Goal: Task Accomplishment & Management: Complete application form

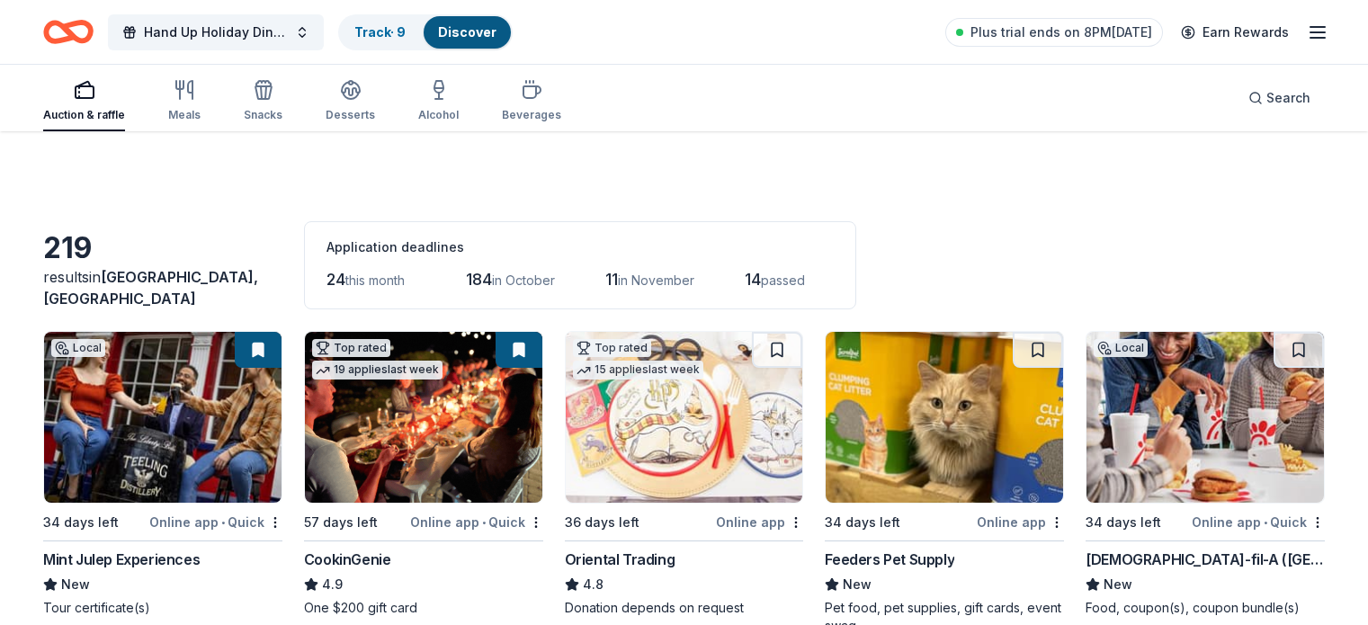
scroll to position [4720, 0]
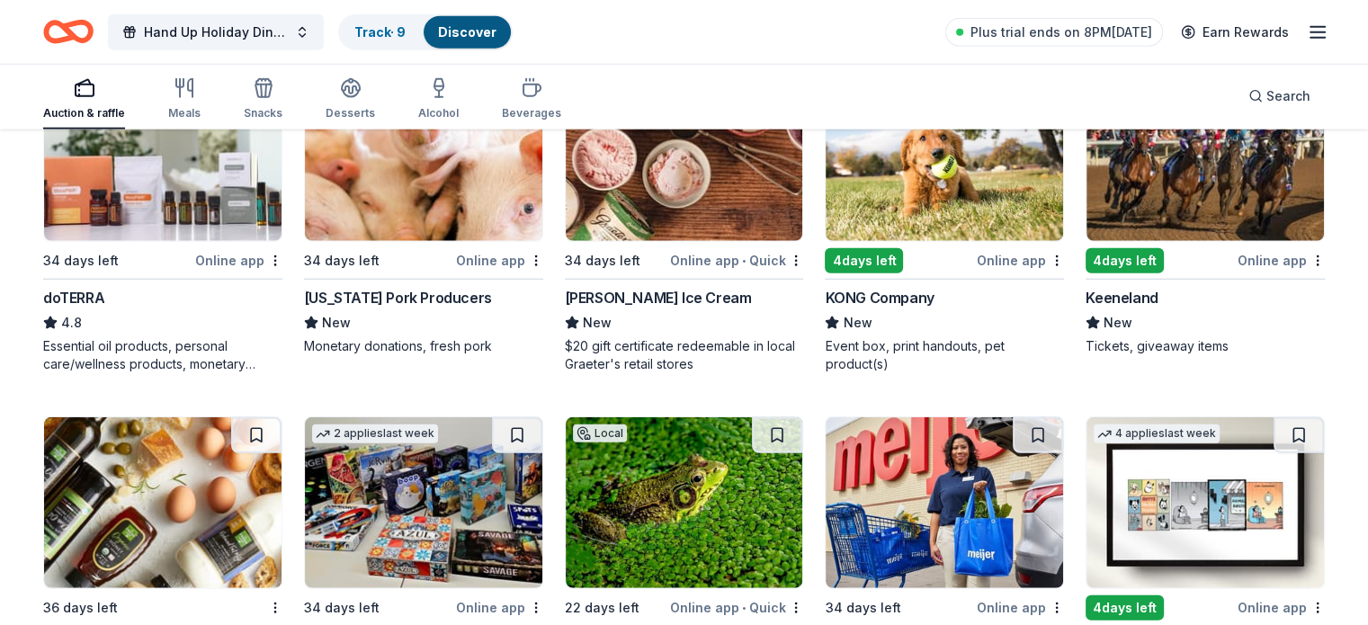
click at [928, 192] on img at bounding box center [943, 155] width 237 height 171
click at [1181, 201] on img at bounding box center [1204, 155] width 237 height 171
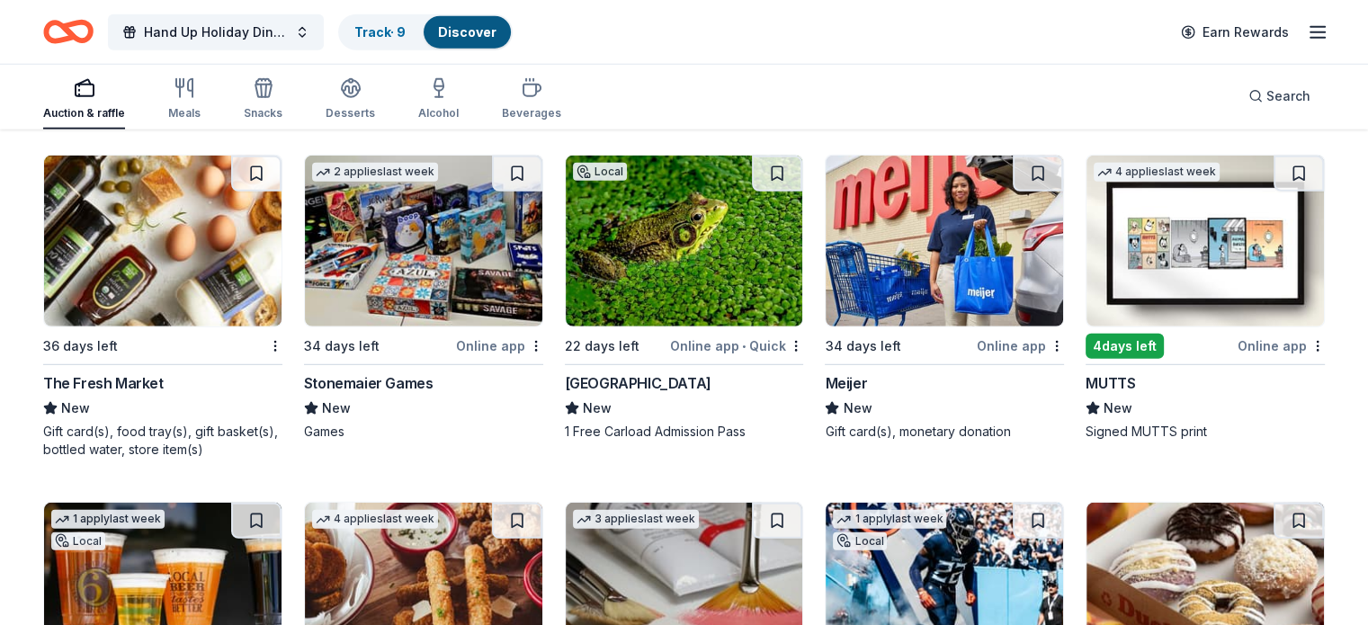
scroll to position [4985, 0]
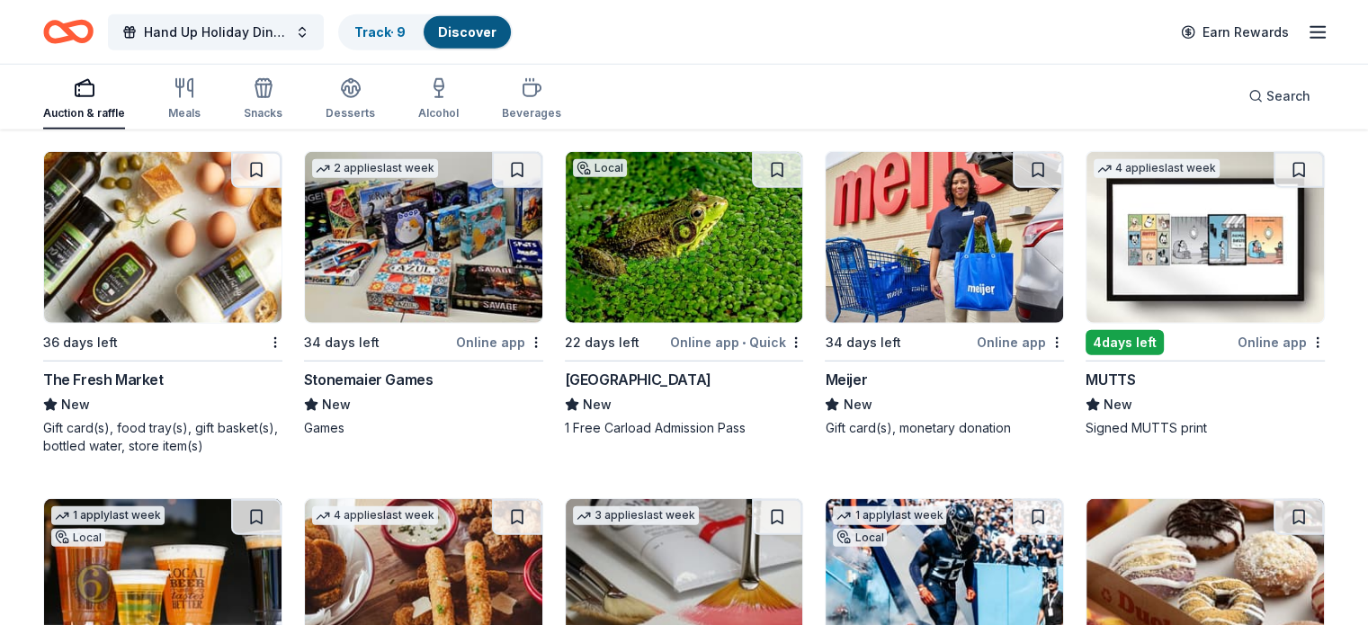
click at [709, 245] on img at bounding box center [684, 237] width 237 height 171
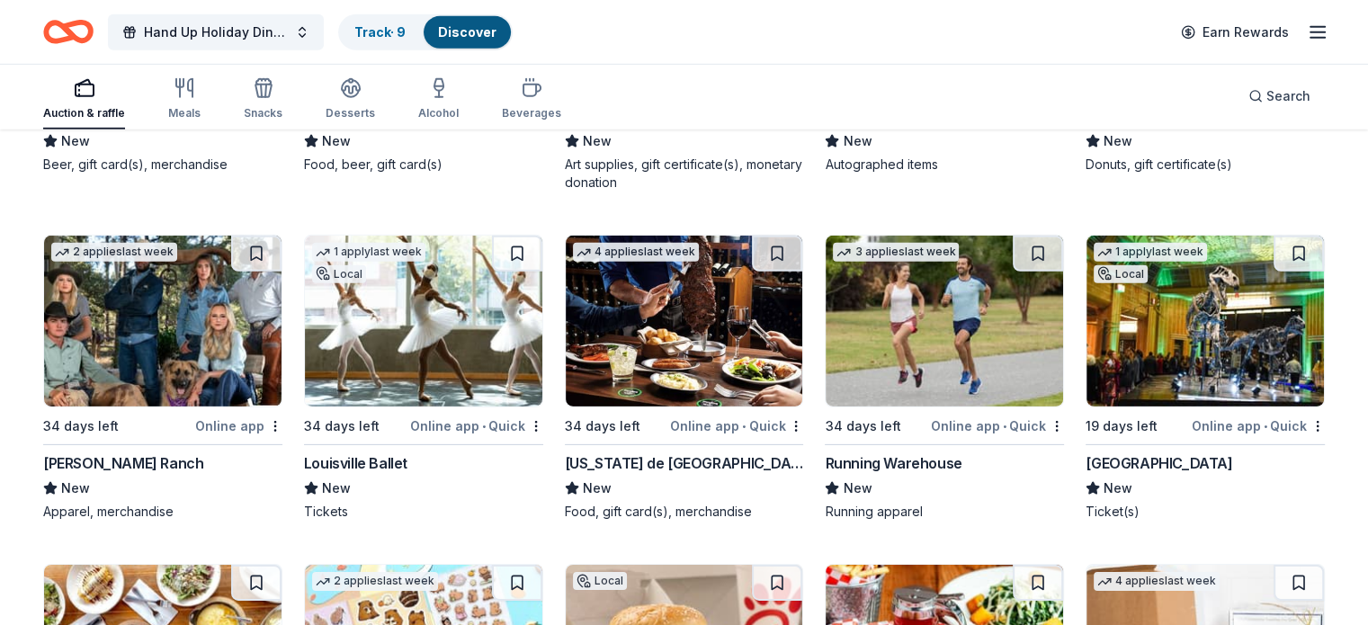
scroll to position [5604, 0]
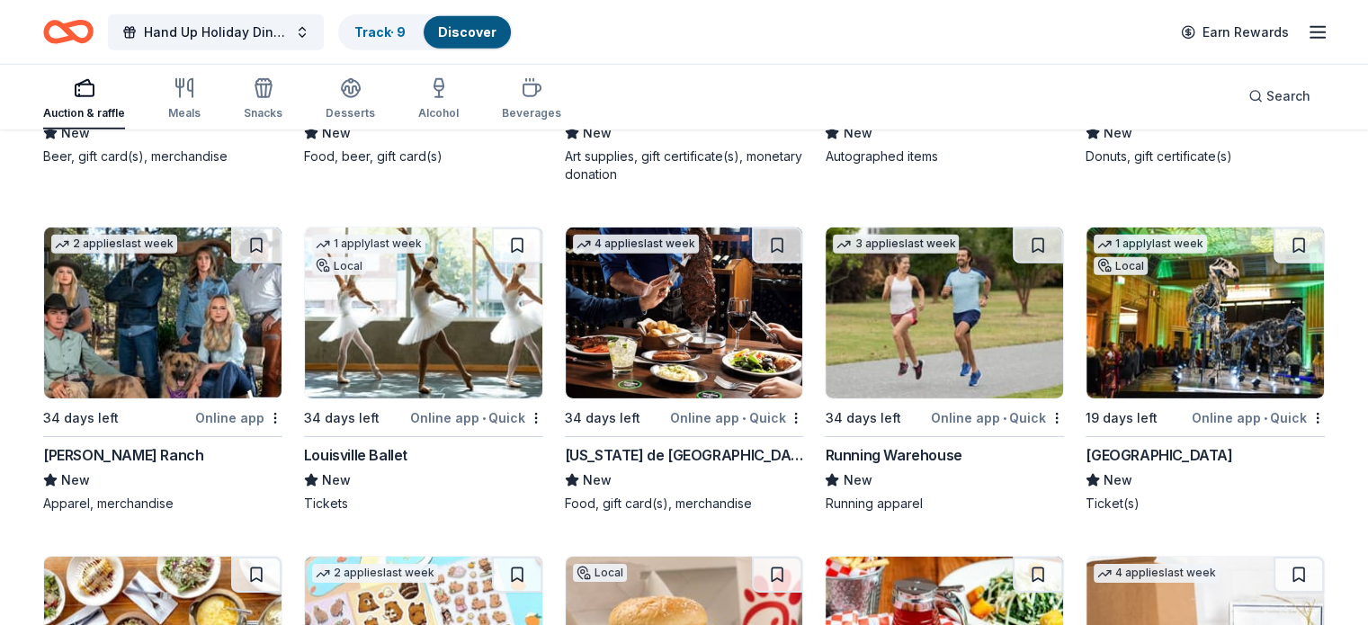
click at [1187, 338] on img at bounding box center [1204, 313] width 237 height 171
click at [390, 449] on div "Louisville Ballet" at bounding box center [355, 455] width 103 height 22
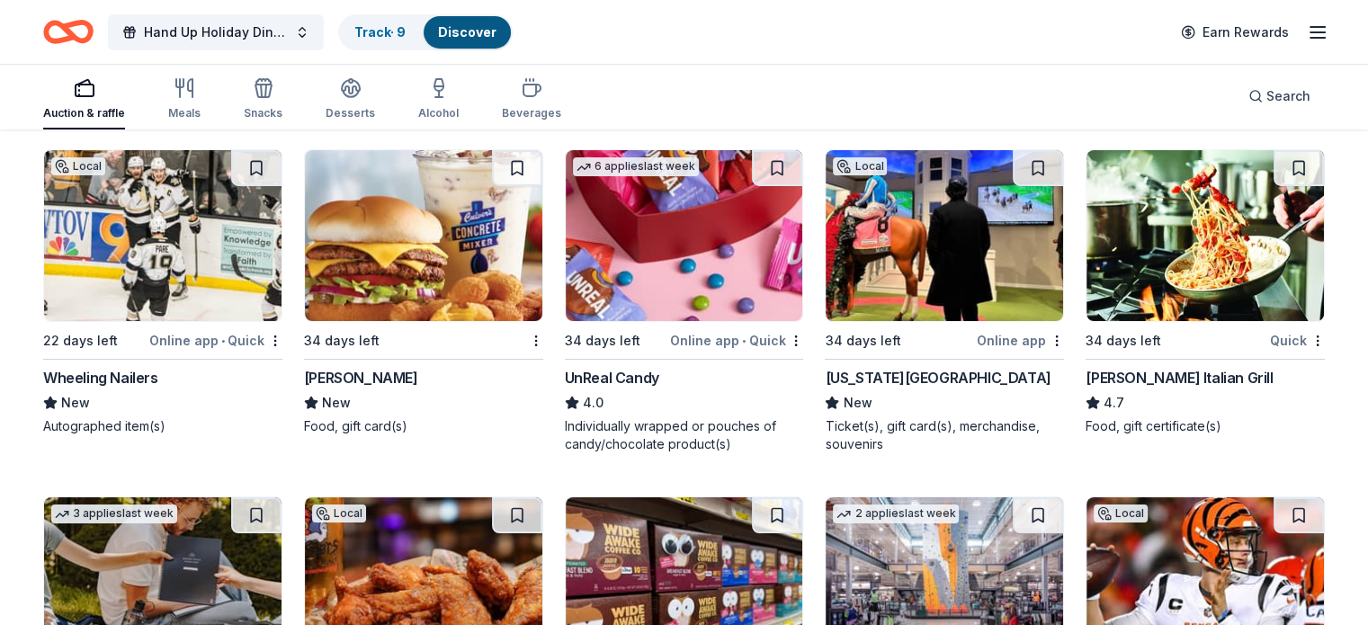
scroll to position [6340, 0]
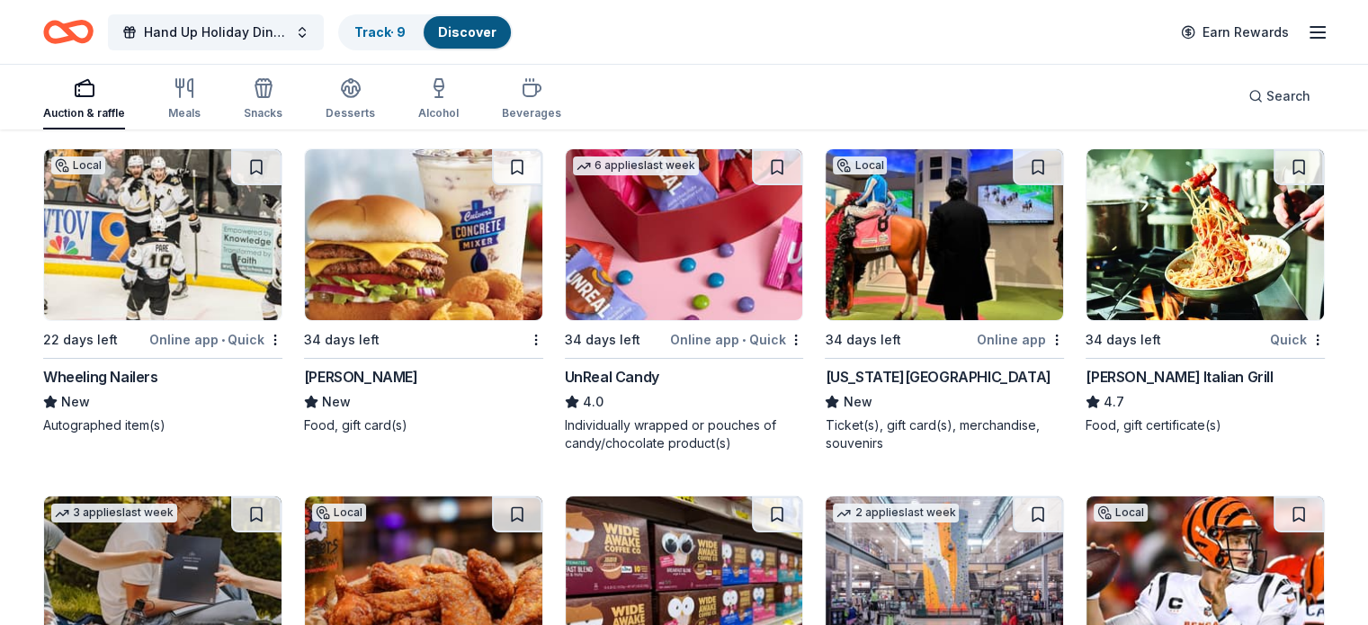
click at [633, 377] on div "UnReal Candy" at bounding box center [612, 377] width 94 height 22
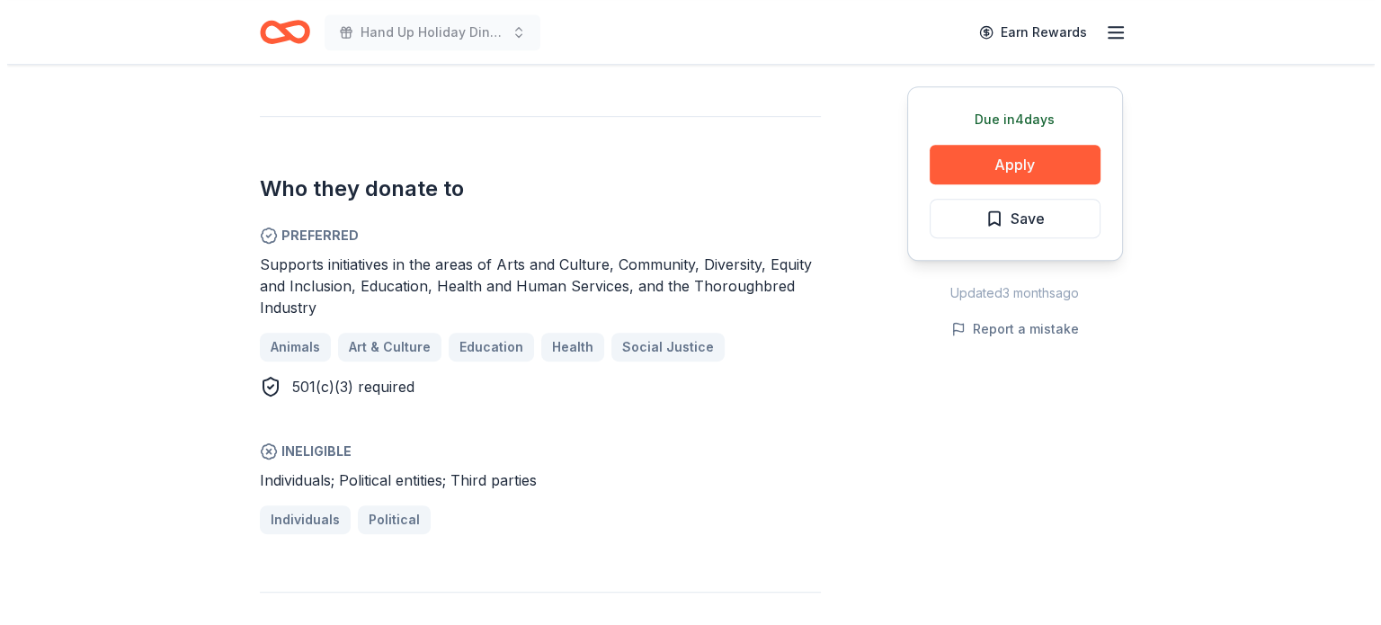
scroll to position [932, 0]
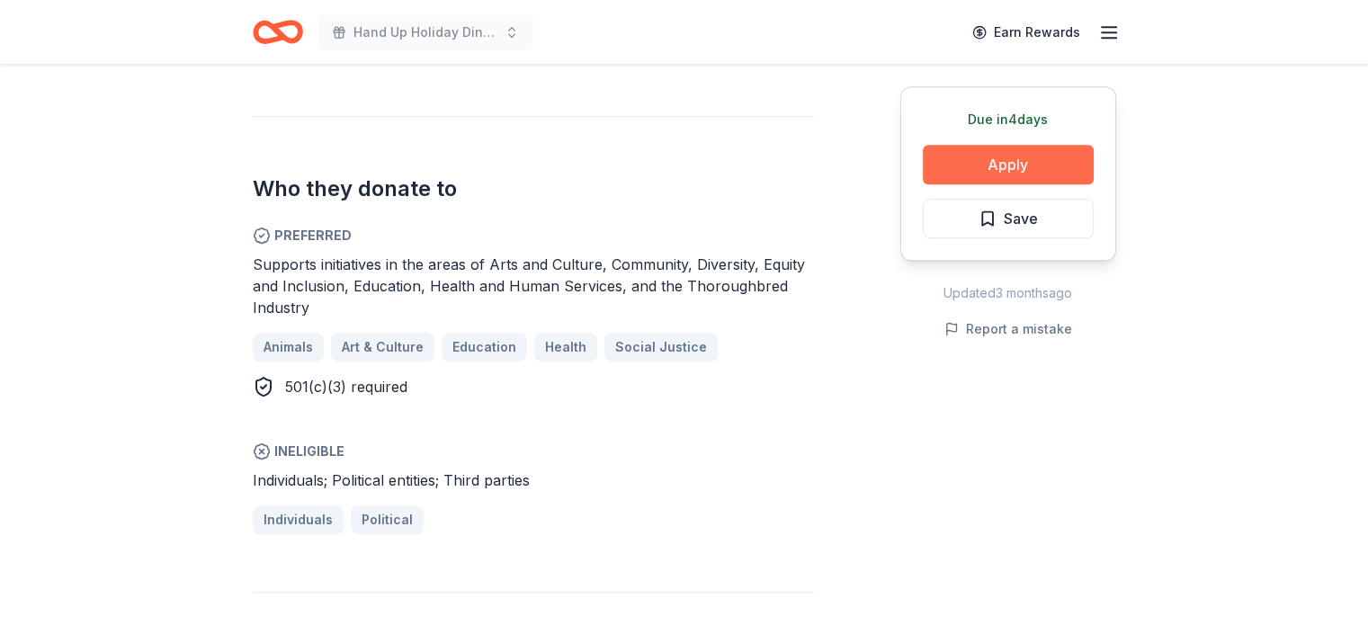
click at [1025, 171] on button "Apply" at bounding box center [1008, 165] width 171 height 40
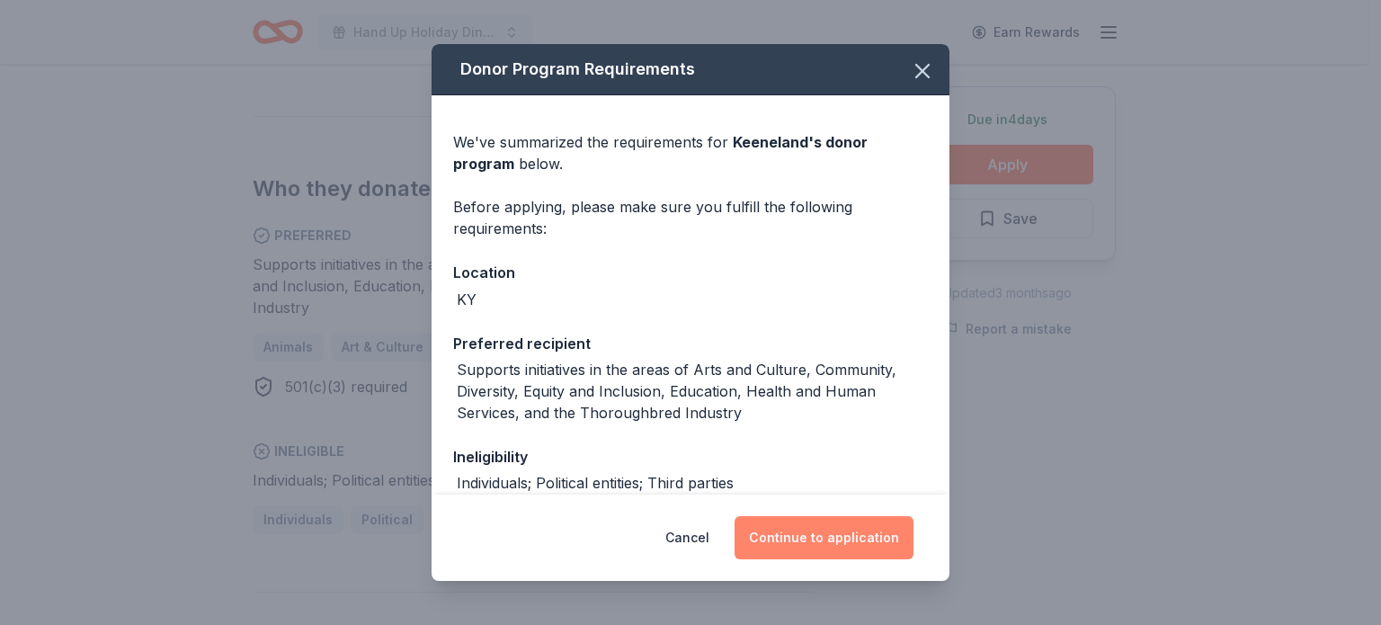
click at [840, 531] on button "Continue to application" at bounding box center [824, 537] width 179 height 43
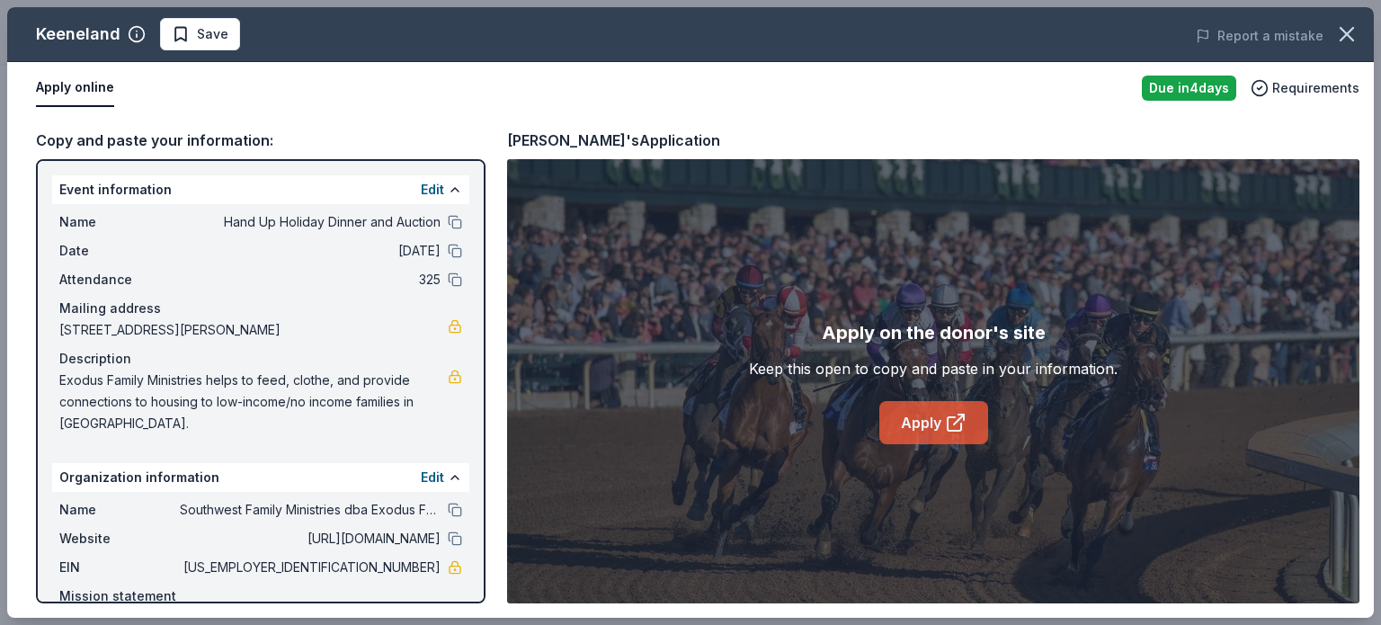
click at [908, 415] on link "Apply" at bounding box center [933, 422] width 109 height 43
